Goal: Transaction & Acquisition: Obtain resource

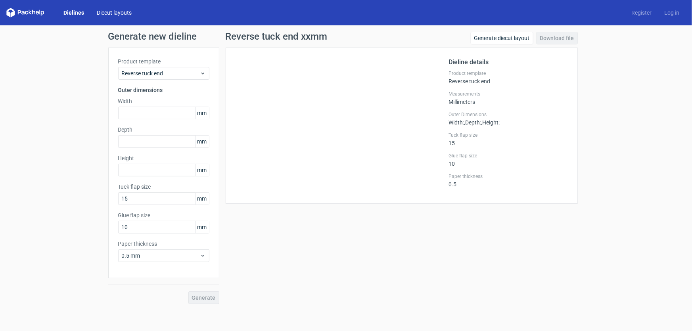
click at [111, 12] on link "Diecut layouts" at bounding box center [114, 13] width 48 height 8
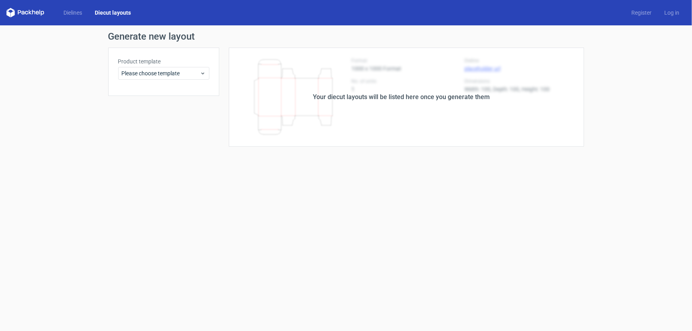
click at [41, 14] on icon at bounding box center [42, 13] width 3 height 5
click at [76, 14] on link "Dielines" at bounding box center [72, 13] width 31 height 8
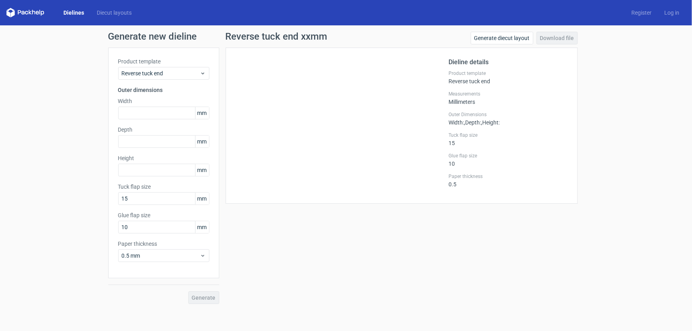
click at [74, 15] on link "Dielines" at bounding box center [73, 13] width 33 height 8
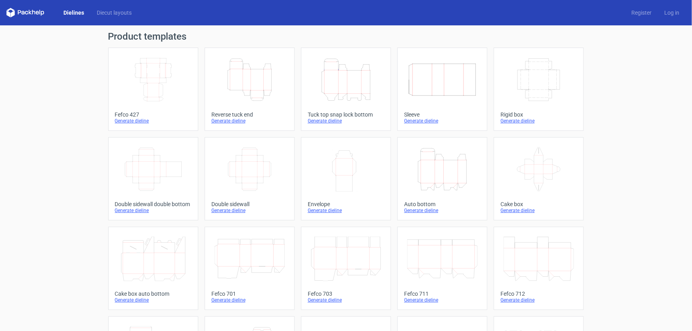
click at [335, 83] on icon "Height Depth Width" at bounding box center [346, 80] width 70 height 44
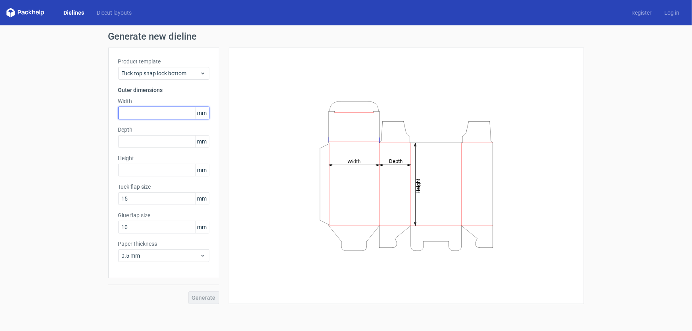
click at [147, 115] on input "text" at bounding box center [163, 113] width 91 height 13
type input "105"
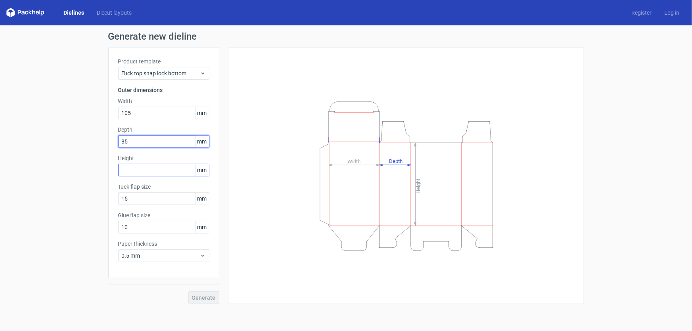
type input "85"
click at [169, 170] on input "text" at bounding box center [163, 170] width 91 height 13
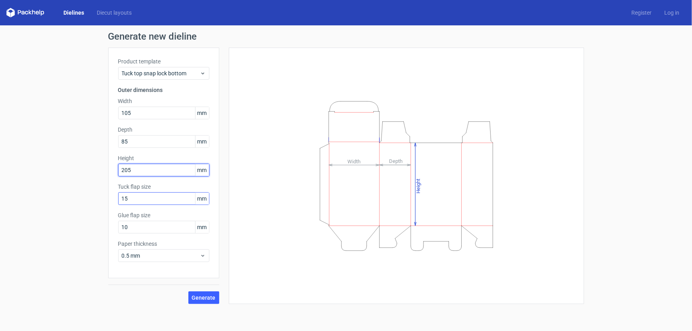
type input "205"
drag, startPoint x: 158, startPoint y: 201, endPoint x: 99, endPoint y: 192, distance: 59.7
click at [99, 192] on div "Generate new dieline Product template Tuck top snap lock bottom Outer dimension…" at bounding box center [346, 167] width 692 height 285
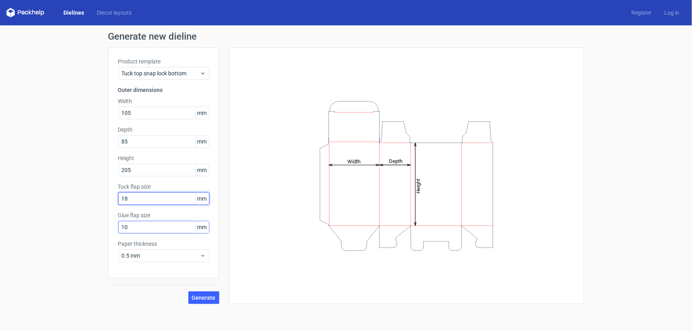
type input "18"
drag, startPoint x: 128, startPoint y: 228, endPoint x: 54, endPoint y: 229, distance: 74.2
click at [54, 232] on div "Generate new dieline Product template Tuck top snap lock bottom Outer dimension…" at bounding box center [346, 167] width 692 height 285
type input "2"
type input "12"
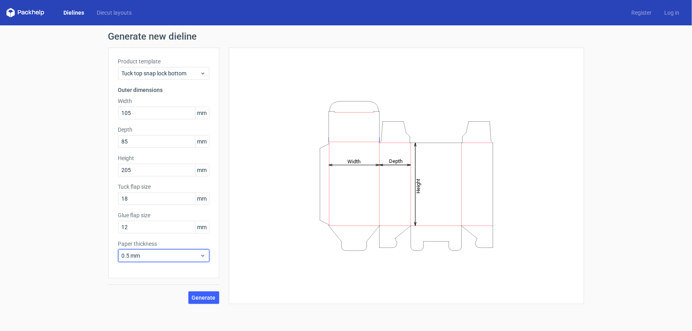
click at [200, 254] on icon at bounding box center [203, 256] width 6 height 6
click at [201, 300] on span "Generate" at bounding box center [204, 298] width 24 height 6
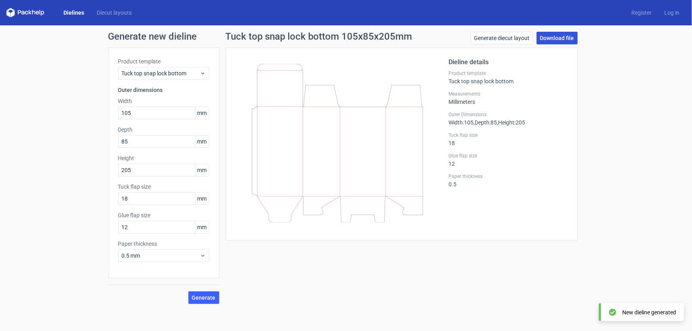
click at [557, 39] on link "Download file" at bounding box center [557, 38] width 41 height 13
click at [208, 296] on span "Generate" at bounding box center [204, 298] width 24 height 6
click at [566, 41] on link "Download file" at bounding box center [557, 38] width 41 height 13
